Goal: Check status

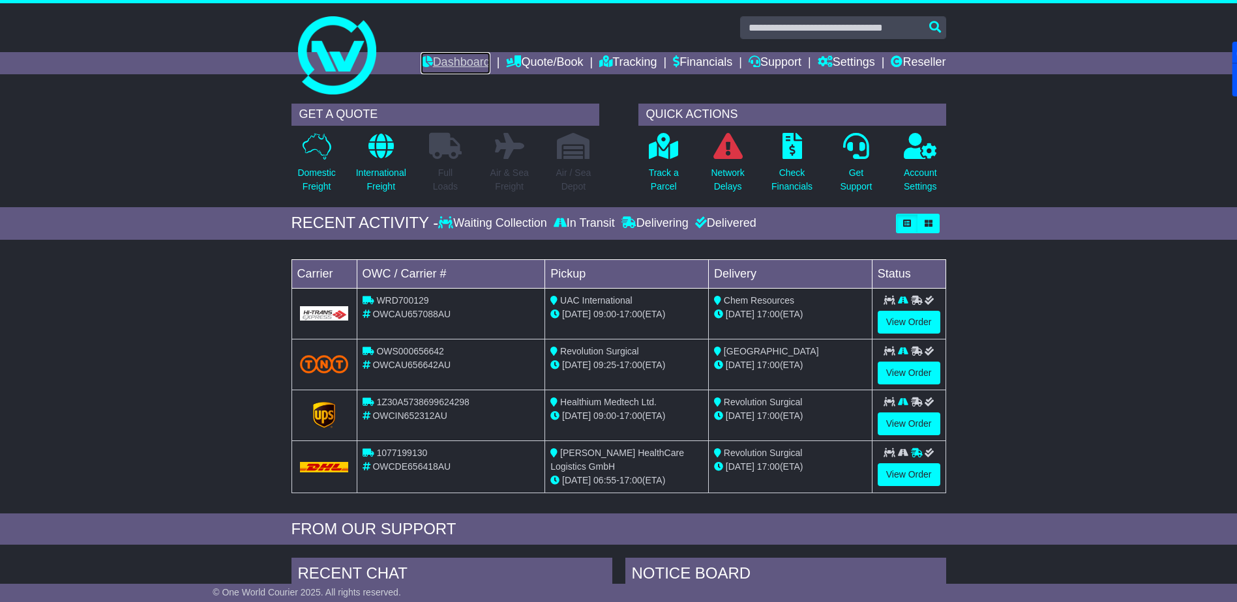
click at [437, 59] on link "Dashboard" at bounding box center [456, 63] width 70 height 22
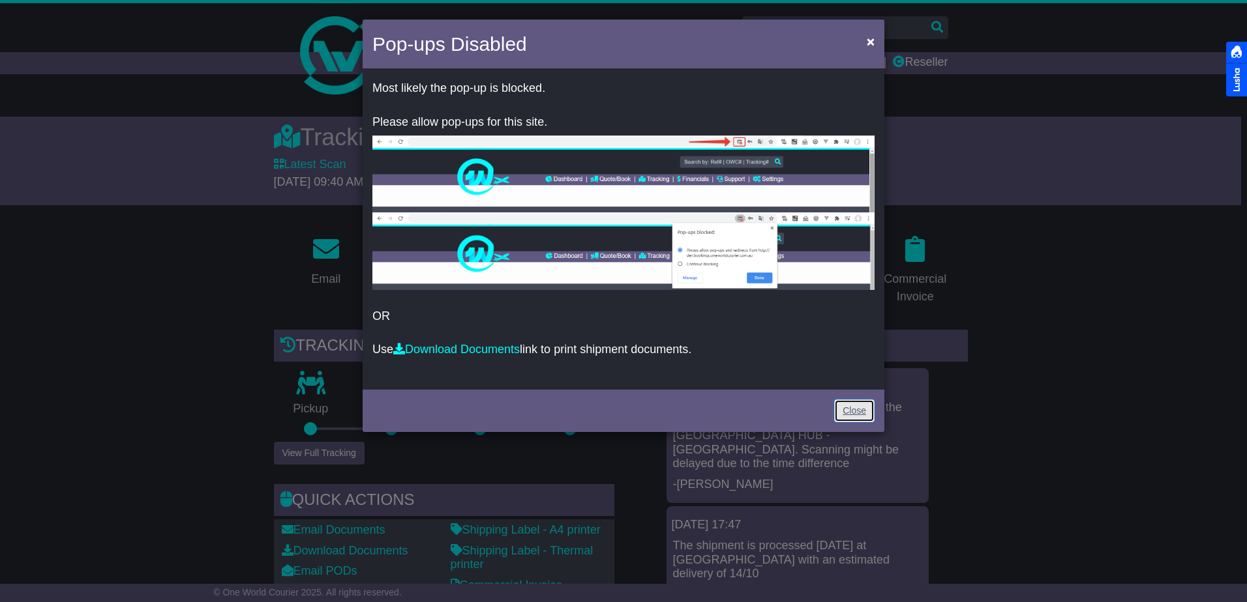
click at [860, 411] on link "Close" at bounding box center [854, 411] width 40 height 23
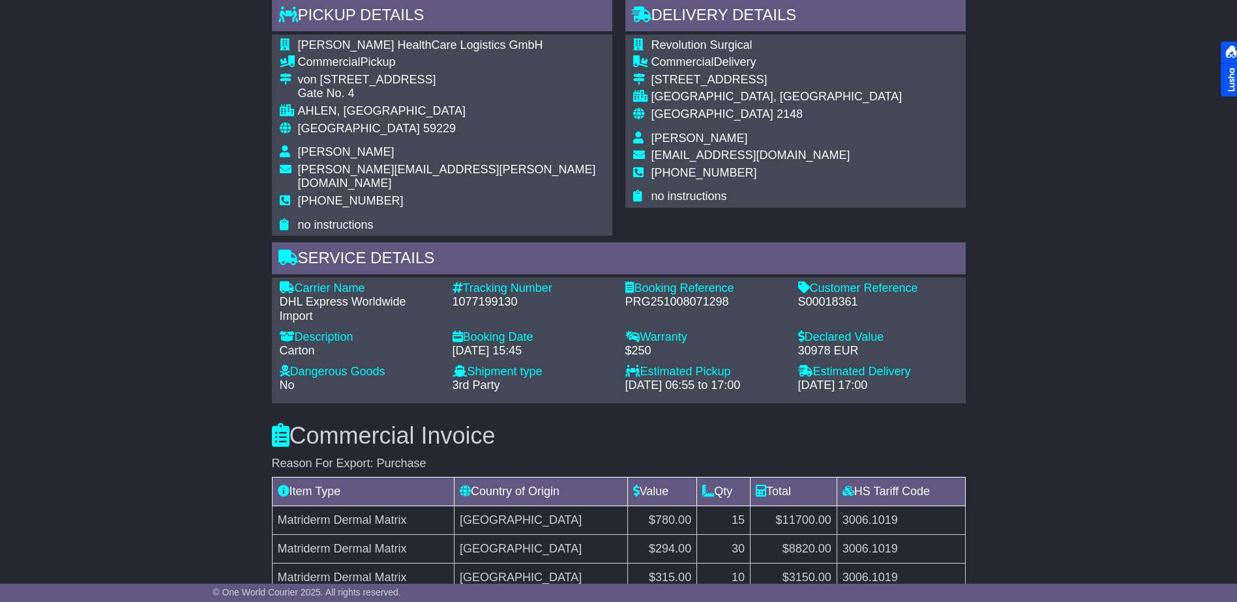
scroll to position [782, 0]
click at [837, 295] on div "S00018361" at bounding box center [878, 302] width 160 height 14
copy div "S00018361"
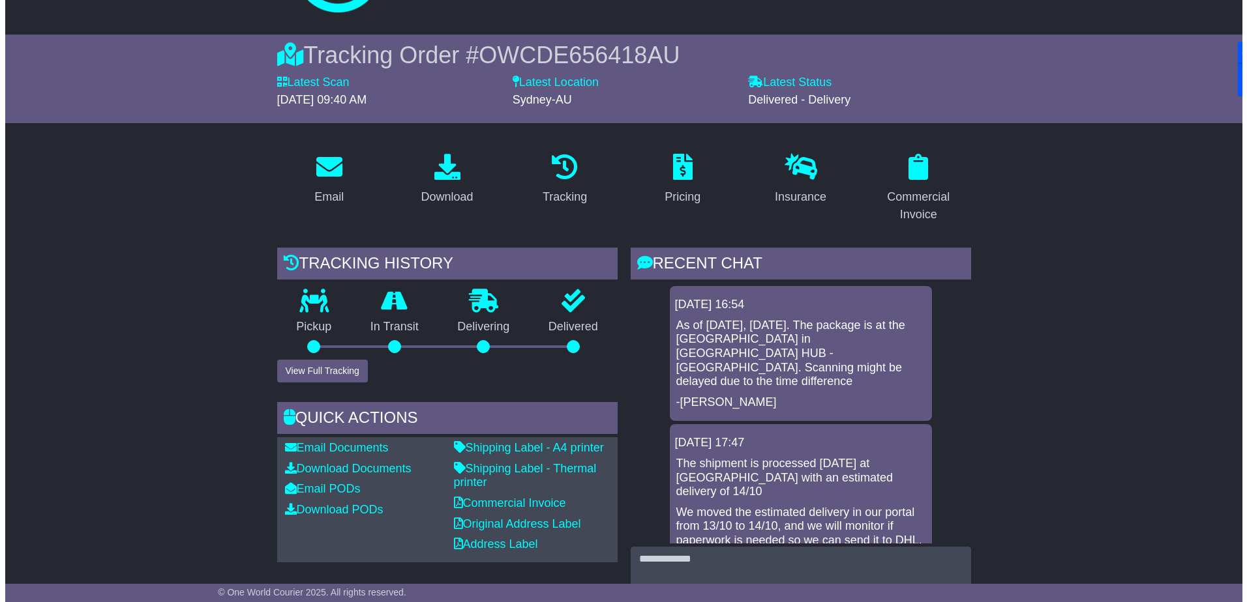
scroll to position [0, 0]
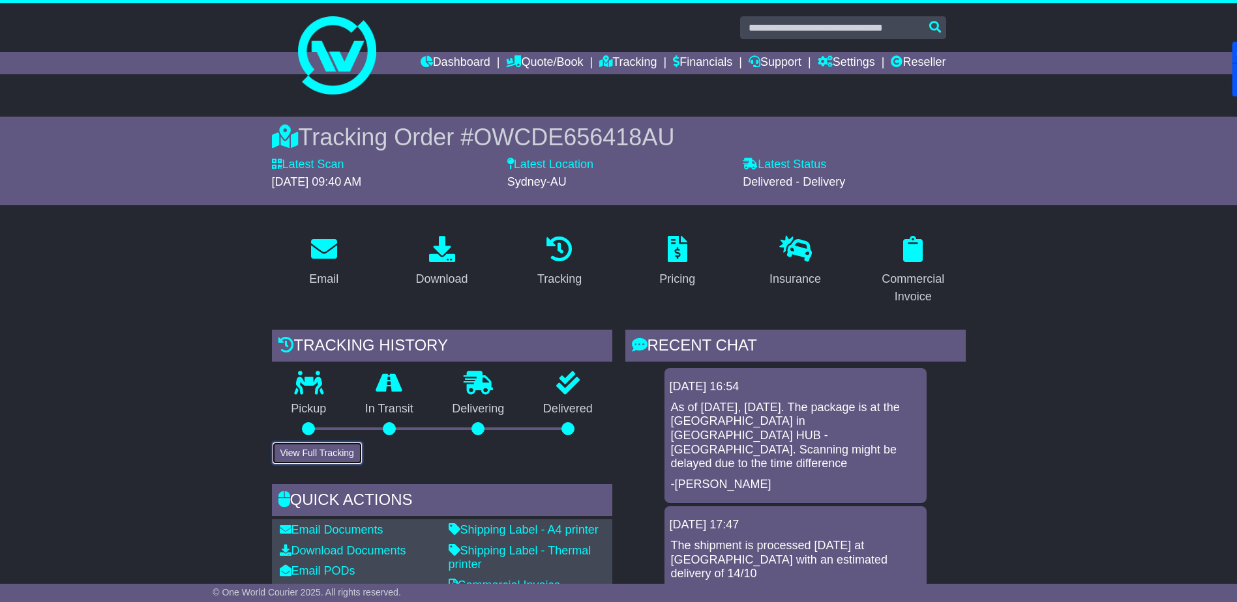
click at [334, 452] on button "View Full Tracking" at bounding box center [317, 453] width 91 height 23
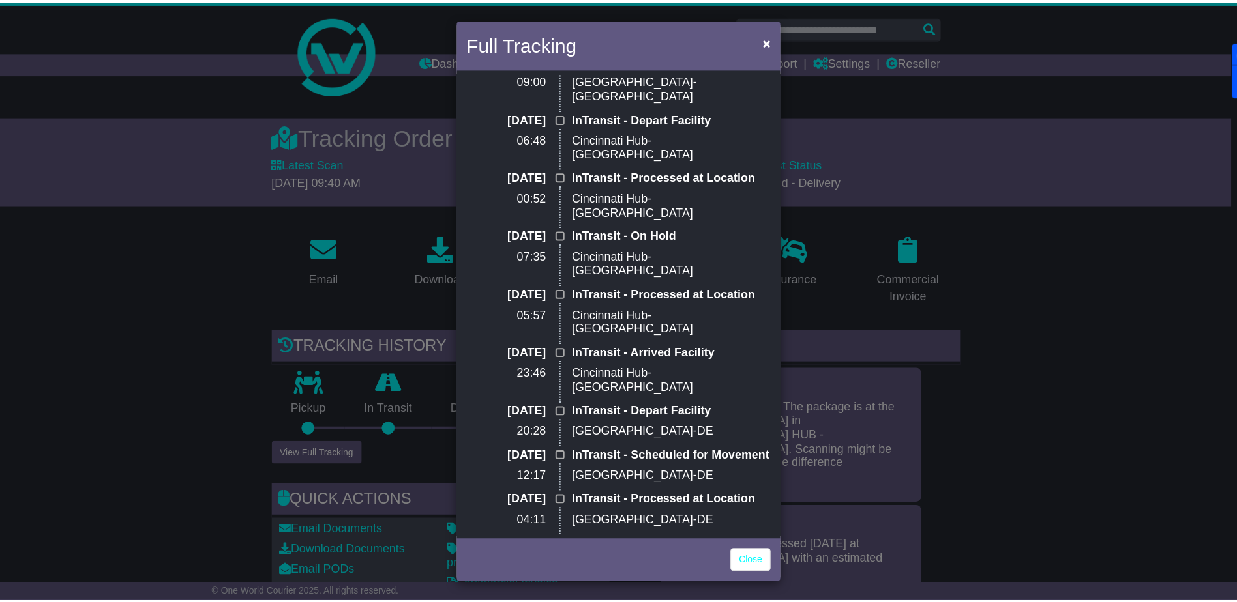
scroll to position [238, 0]
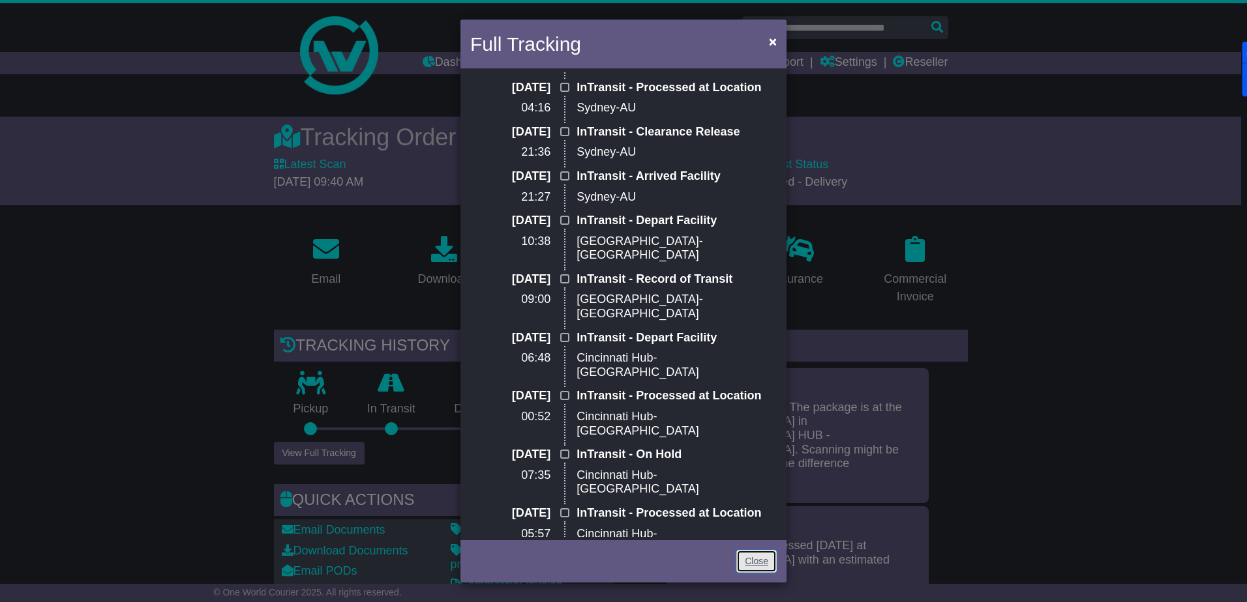
click at [756, 559] on link "Close" at bounding box center [756, 561] width 40 height 23
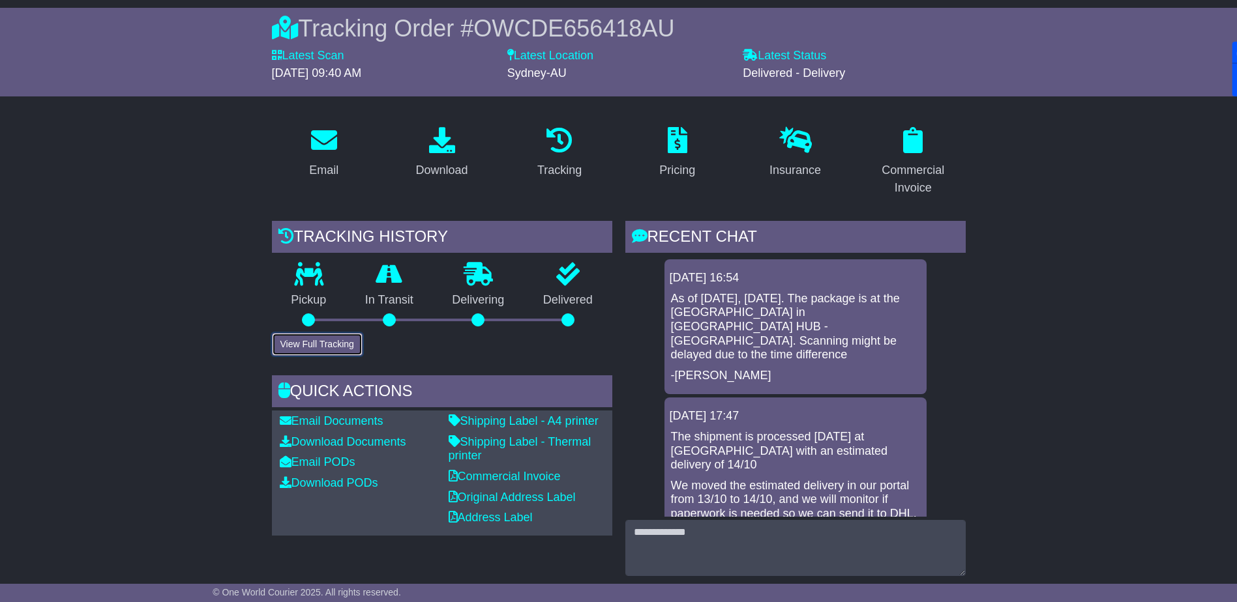
scroll to position [0, 0]
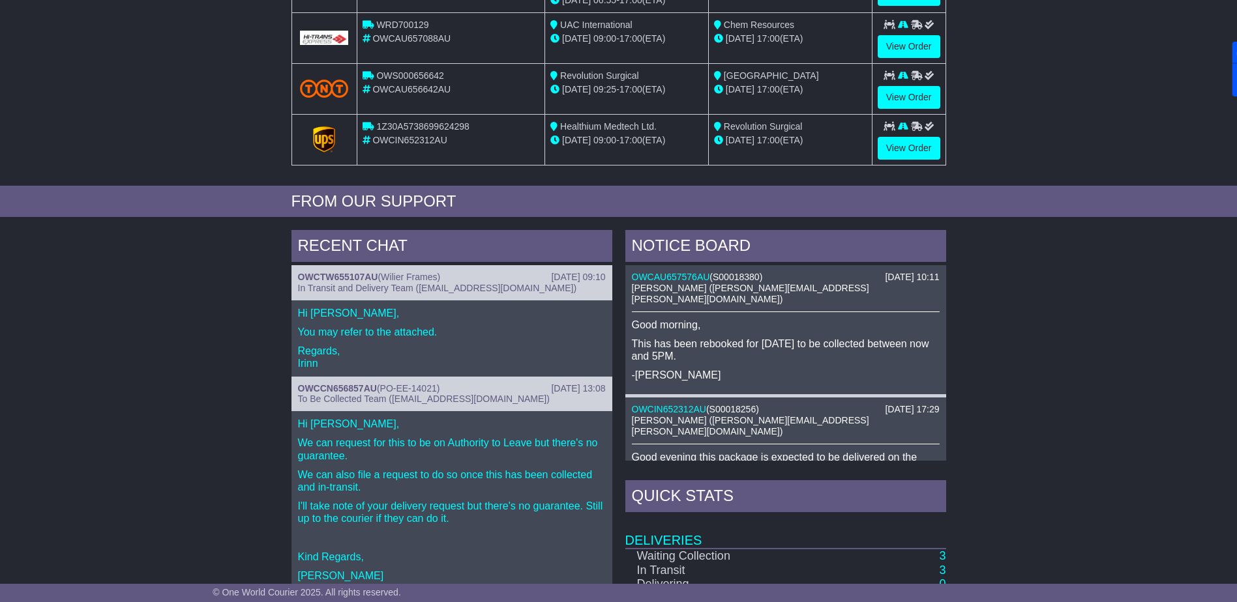
scroll to position [16, 0]
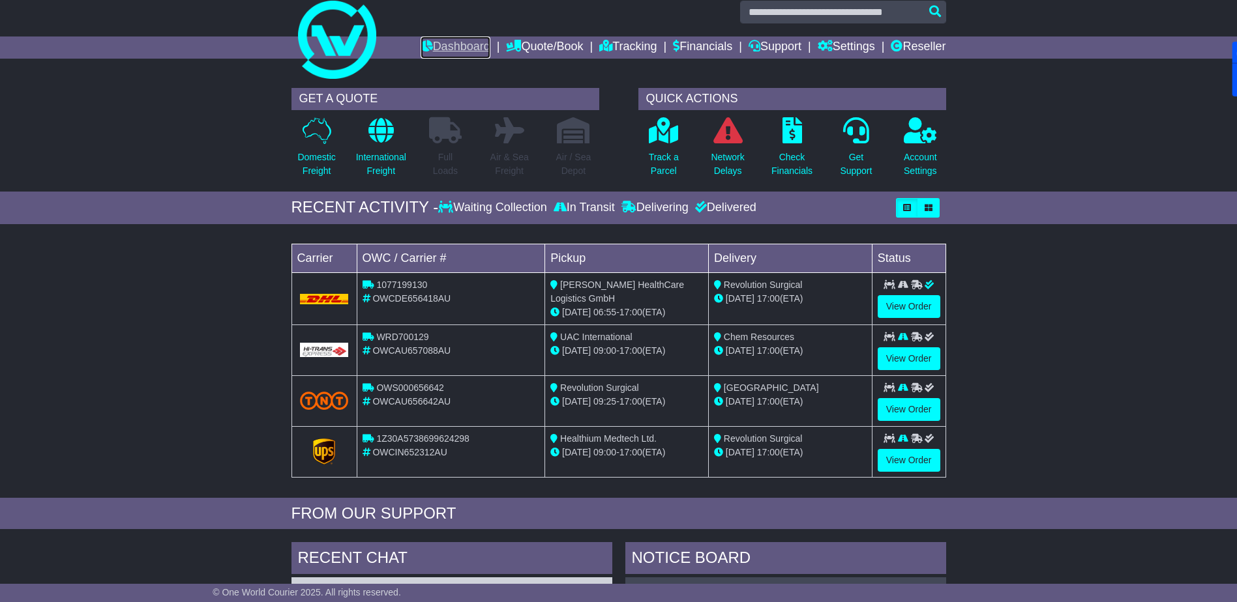
click at [455, 45] on link "Dashboard" at bounding box center [456, 48] width 70 height 22
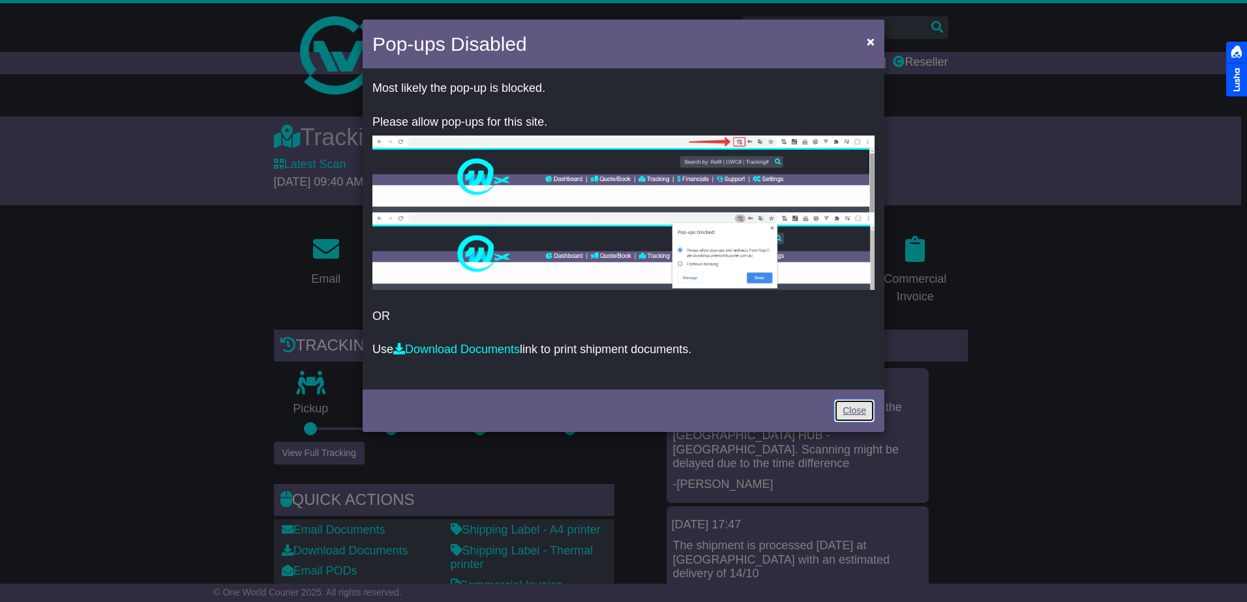
click at [850, 407] on link "Close" at bounding box center [854, 411] width 40 height 23
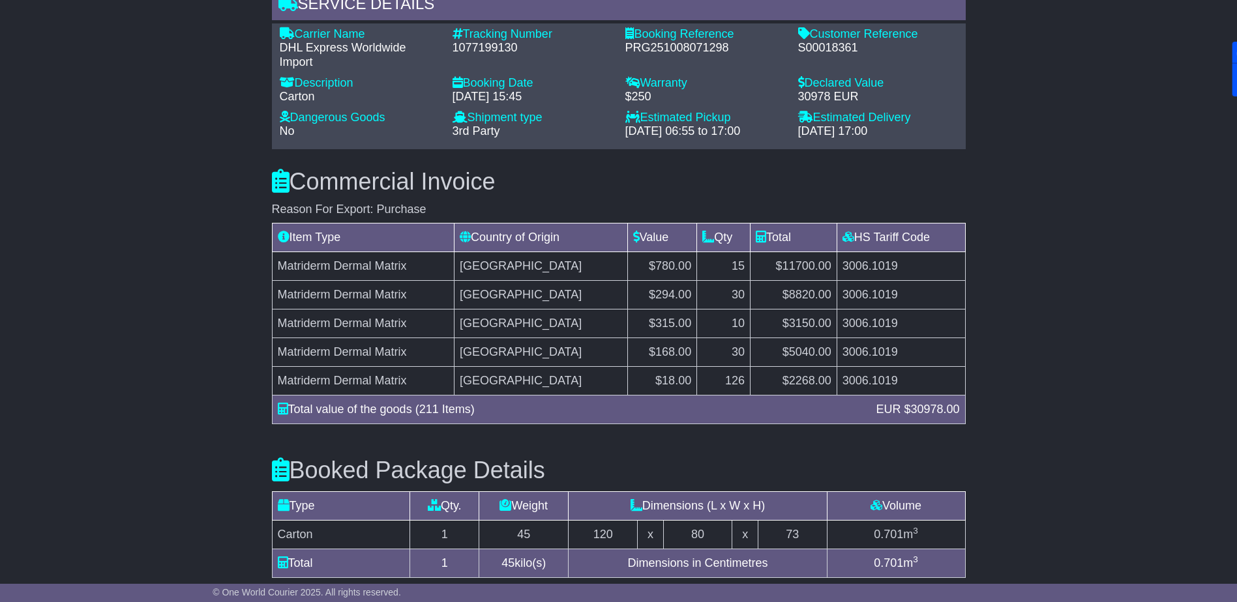
scroll to position [895, 0]
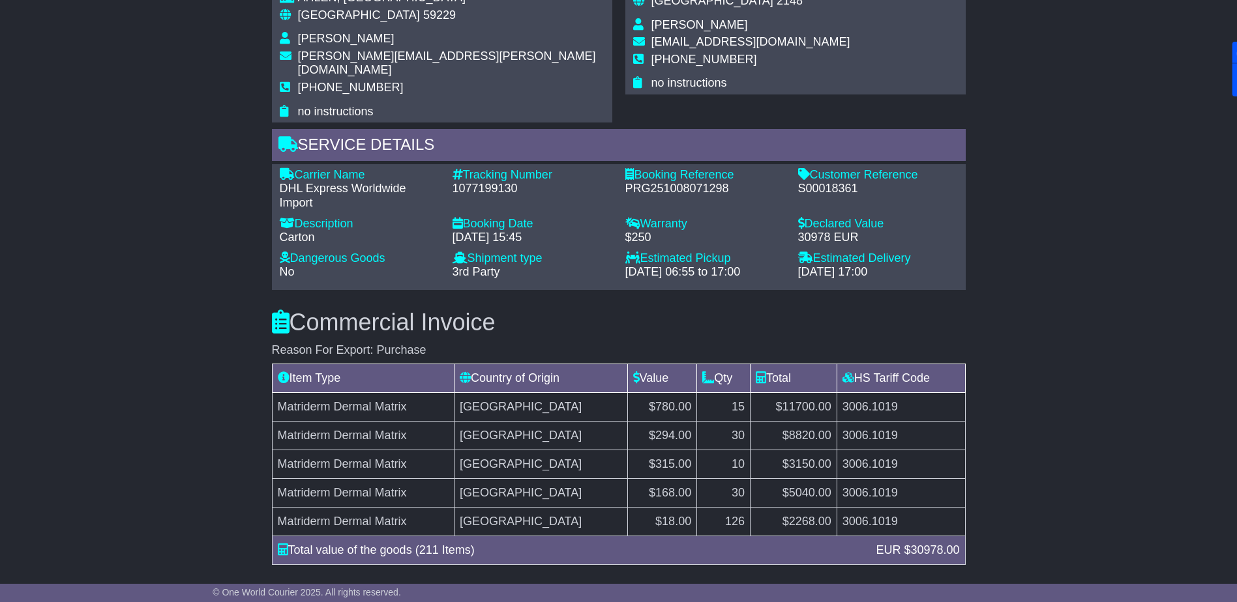
click at [476, 182] on div "1077199130" at bounding box center [532, 189] width 160 height 14
copy div "1077199130"
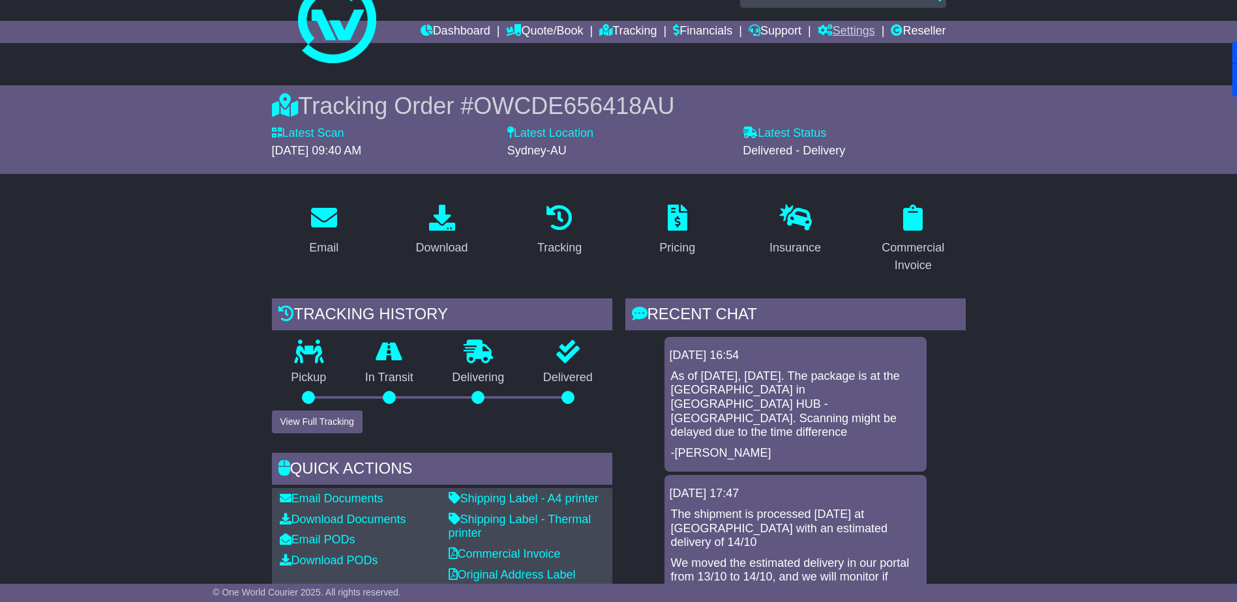
scroll to position [0, 0]
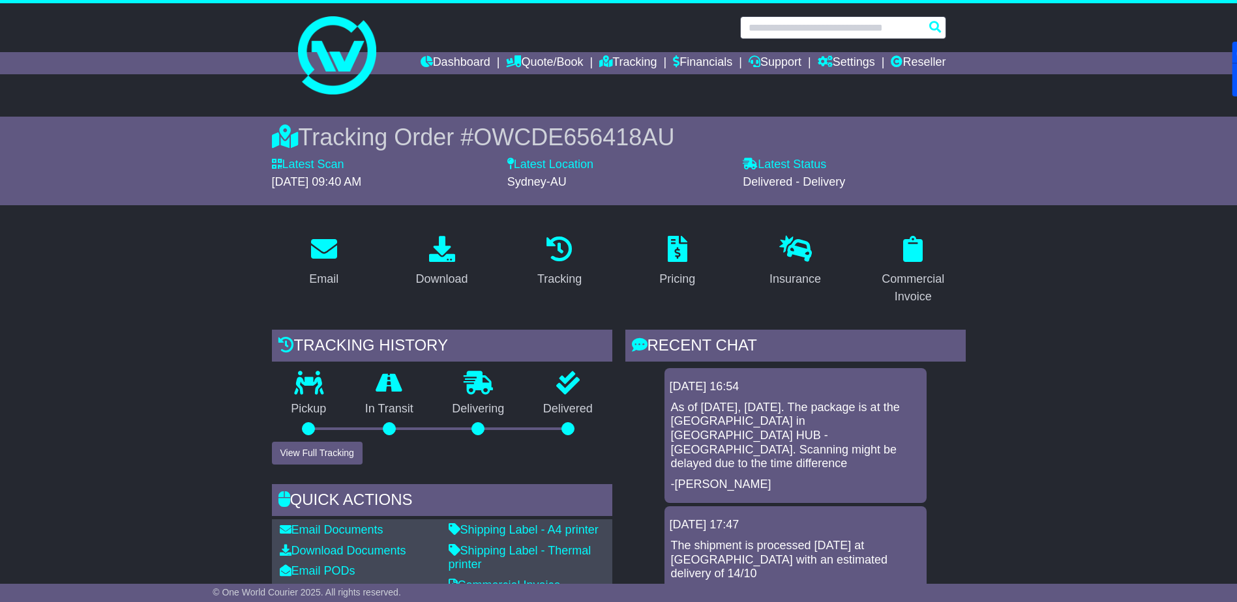
click at [871, 30] on input "text" at bounding box center [843, 27] width 206 height 23
paste input "**********"
type input "**********"
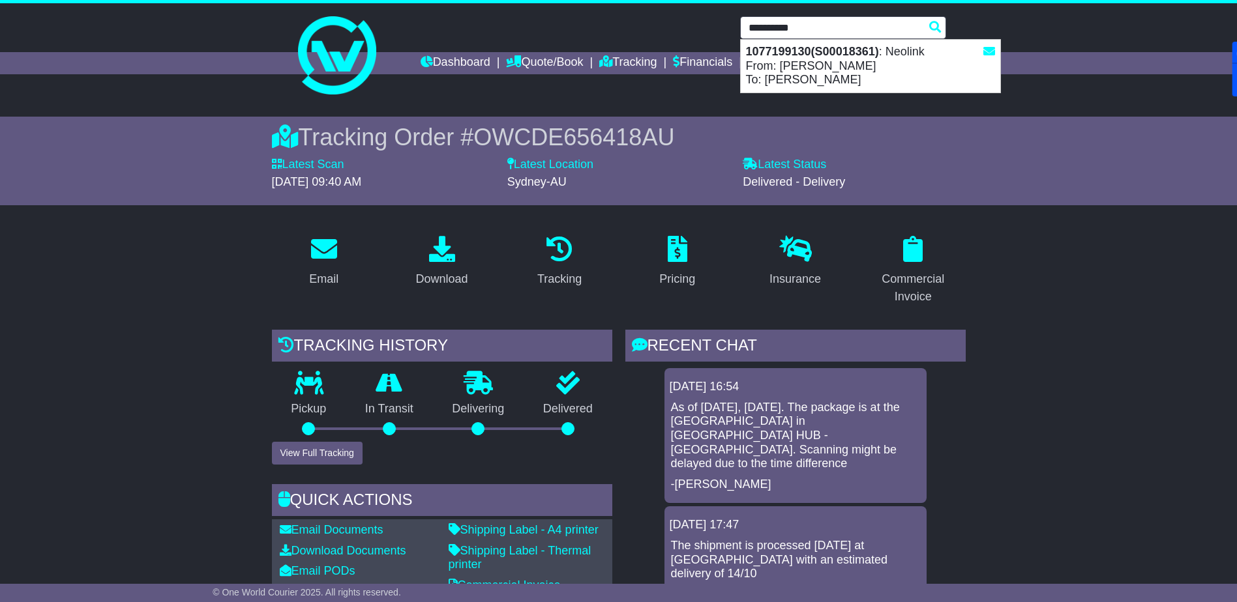
drag, startPoint x: 843, startPoint y: 27, endPoint x: 698, endPoint y: 30, distance: 145.4
click at [698, 30] on div "**********" at bounding box center [619, 27] width 668 height 23
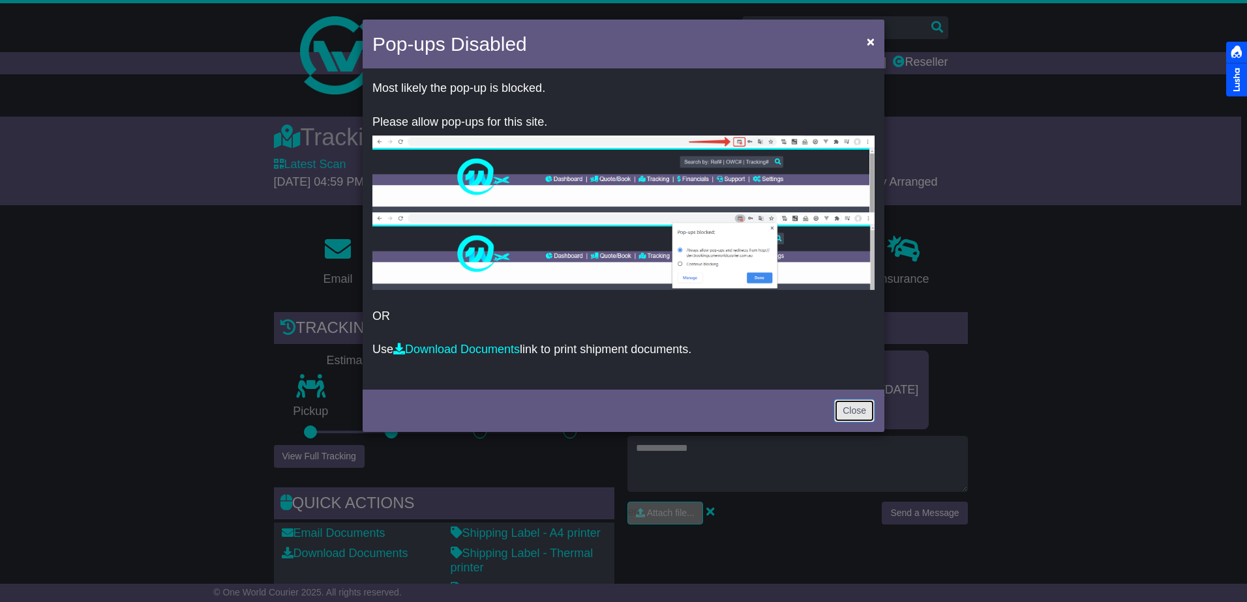
click at [852, 402] on link "Close" at bounding box center [854, 411] width 40 height 23
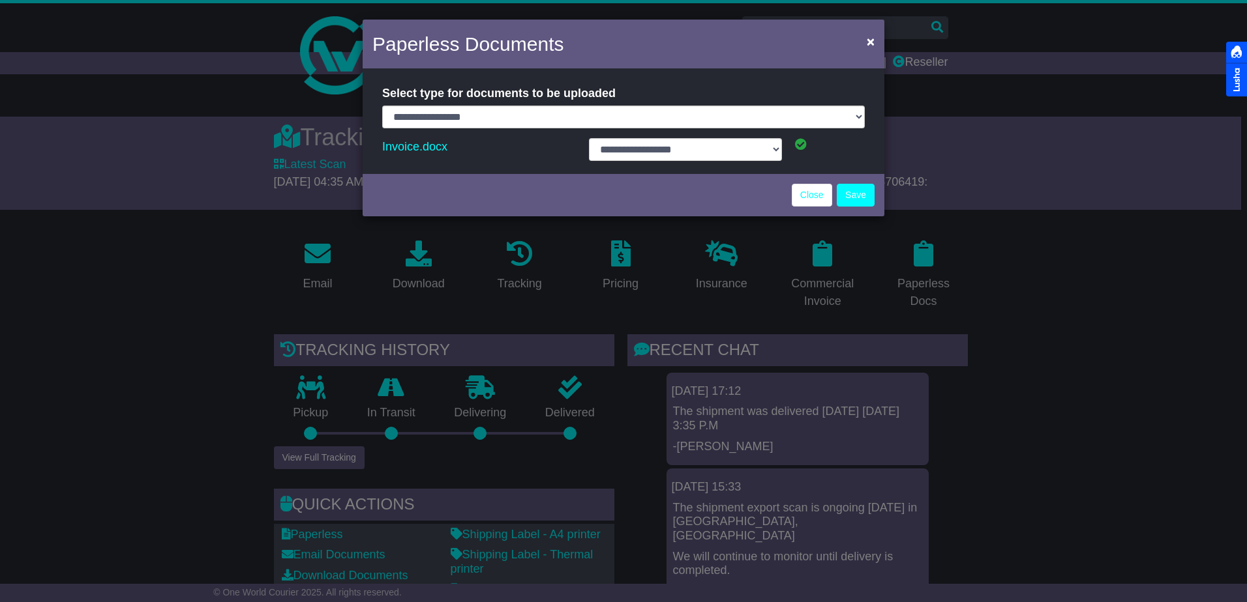
select select "**********"
click at [817, 196] on link "Close" at bounding box center [812, 195] width 40 height 23
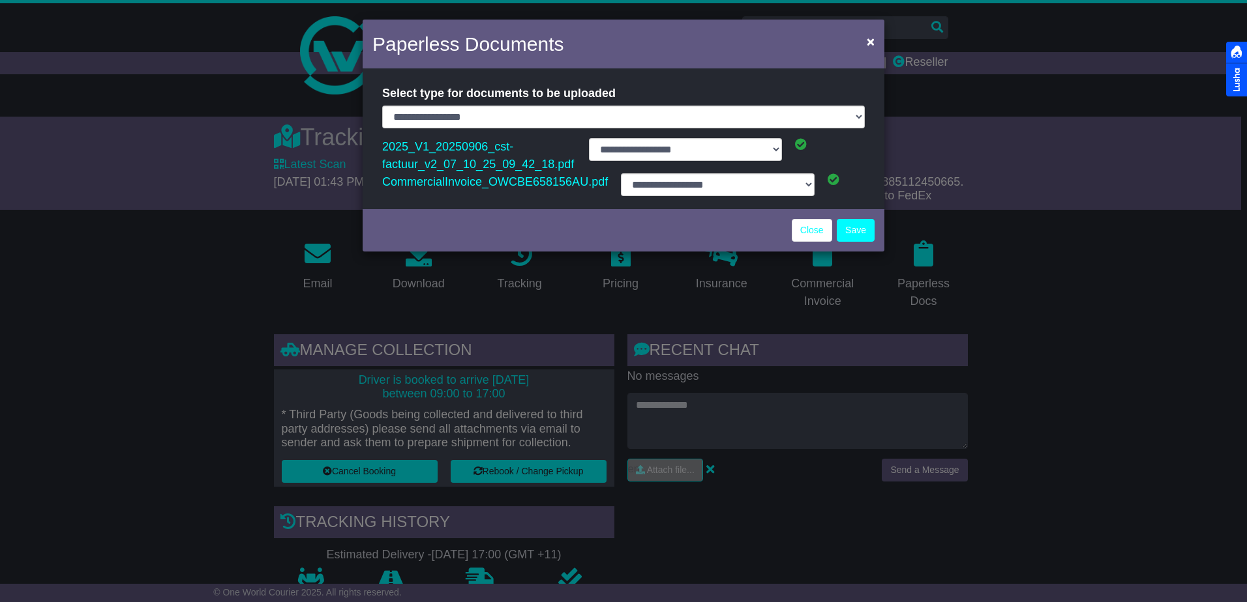
select select "**********"
click at [816, 227] on link "Close" at bounding box center [812, 230] width 40 height 23
